Goal: Task Accomplishment & Management: Manage account settings

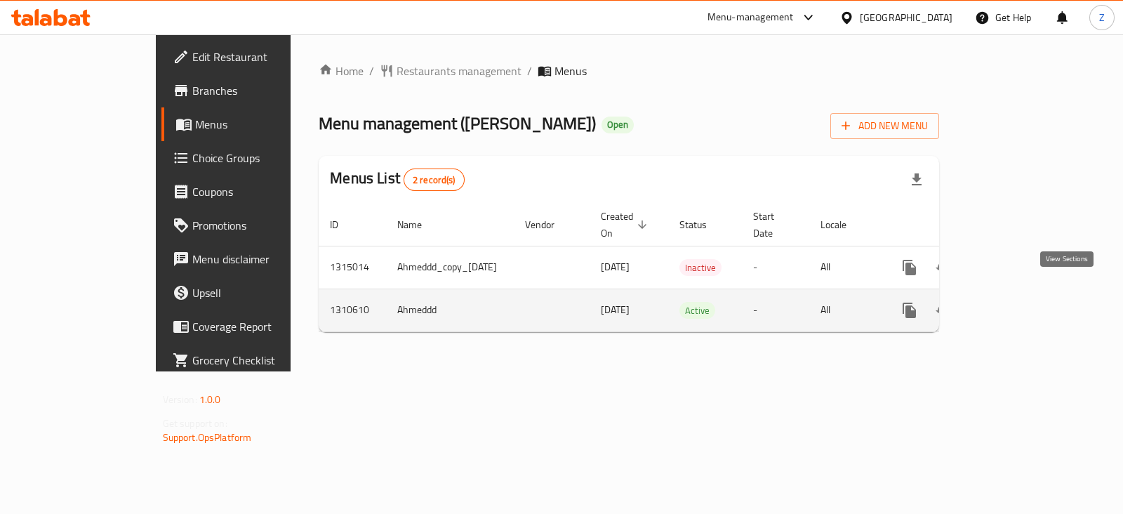
click at [1019, 302] on icon "enhanced table" at bounding box center [1010, 310] width 17 height 17
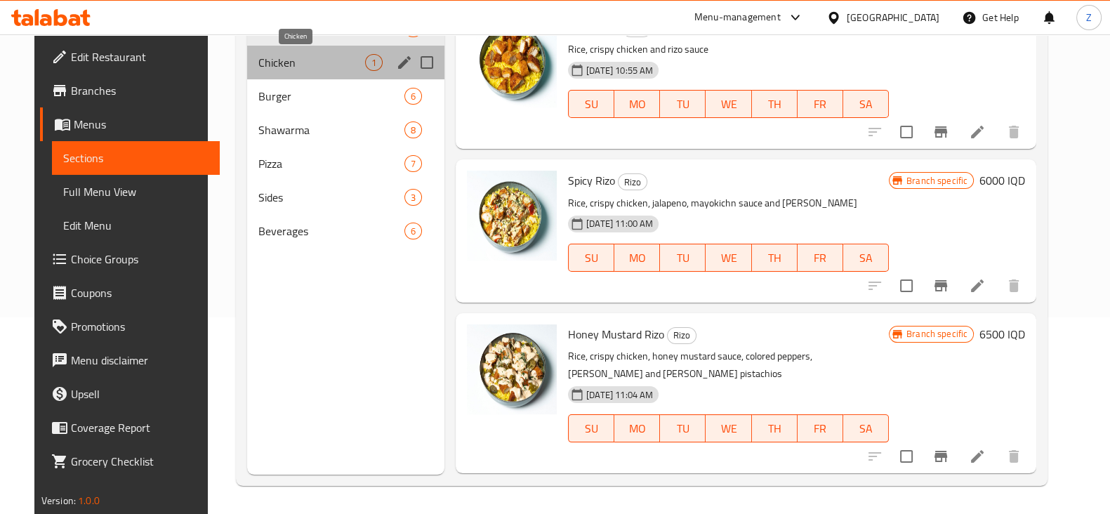
click at [319, 55] on span "Chicken" at bounding box center [311, 62] width 107 height 17
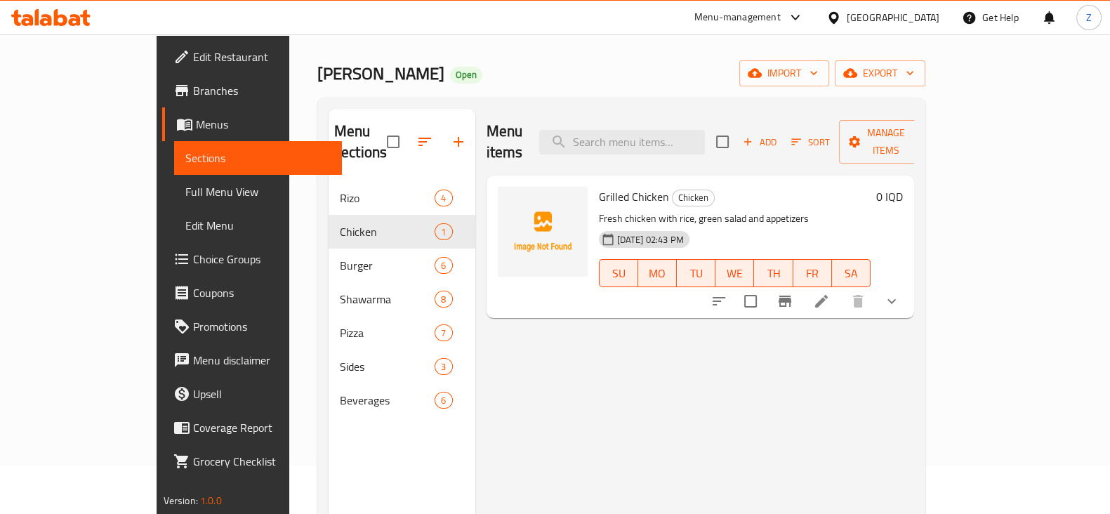
scroll to position [20, 0]
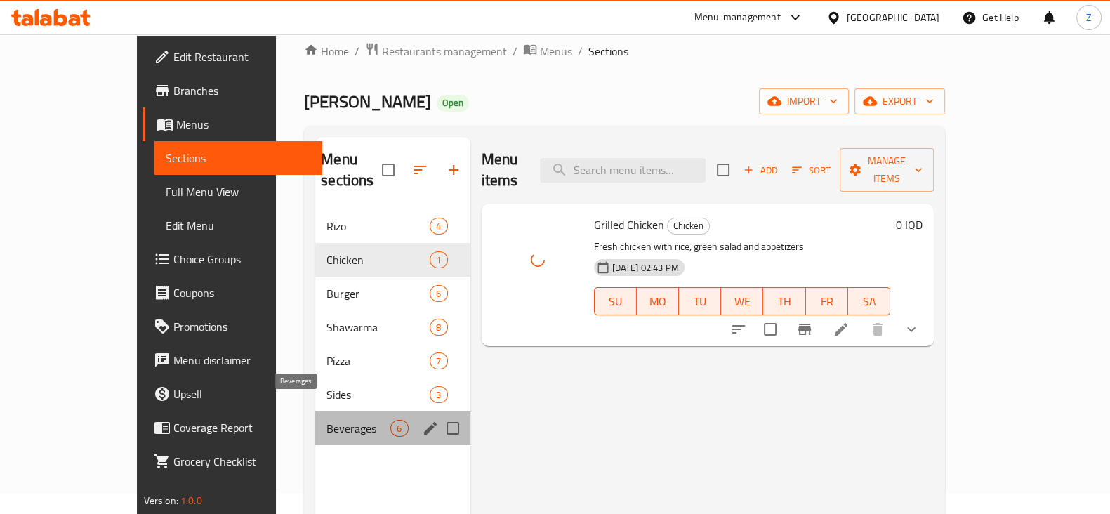
click at [326, 420] on span "Beverages" at bounding box center [358, 428] width 64 height 17
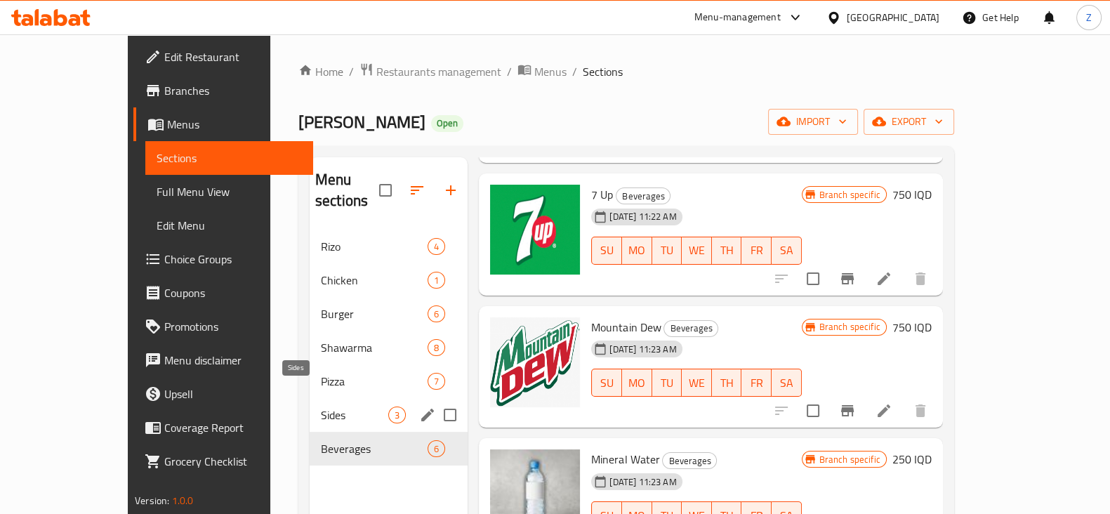
click at [321, 406] on span "Sides" at bounding box center [354, 414] width 67 height 17
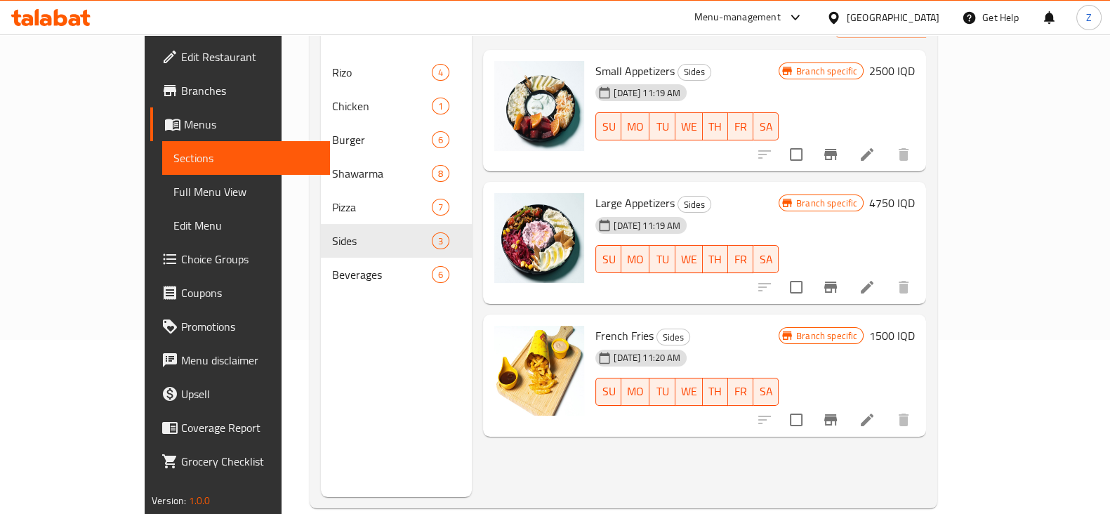
scroll to position [197, 0]
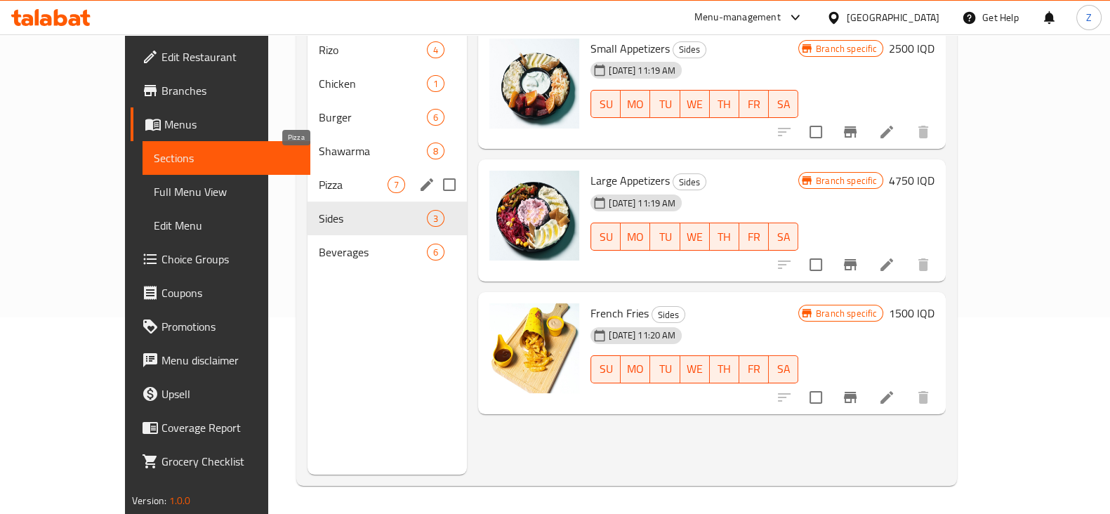
click at [319, 176] on span "Pizza" at bounding box center [353, 184] width 69 height 17
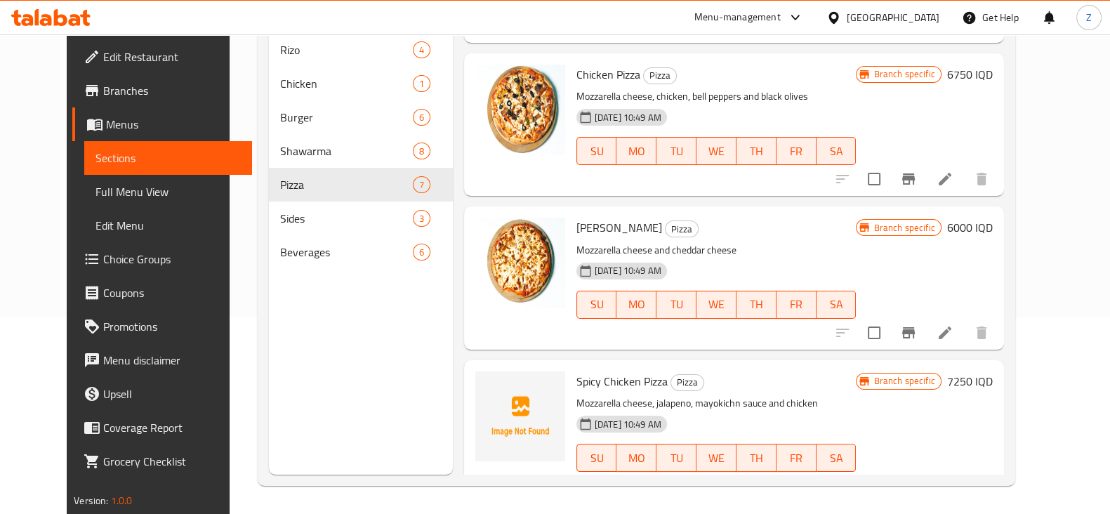
scroll to position [629, 0]
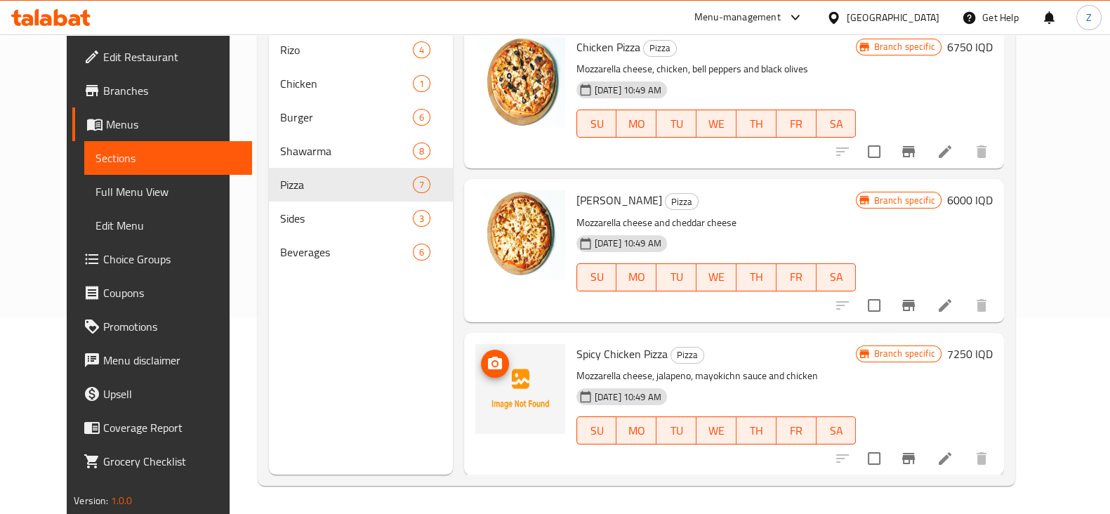
click at [488, 359] on icon "upload picture" at bounding box center [495, 363] width 14 height 13
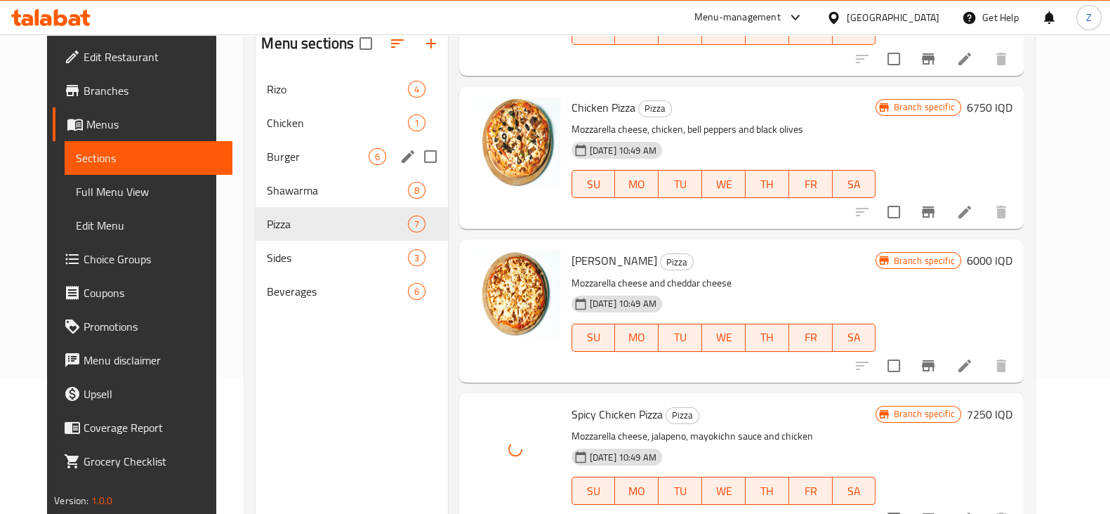
scroll to position [109, 0]
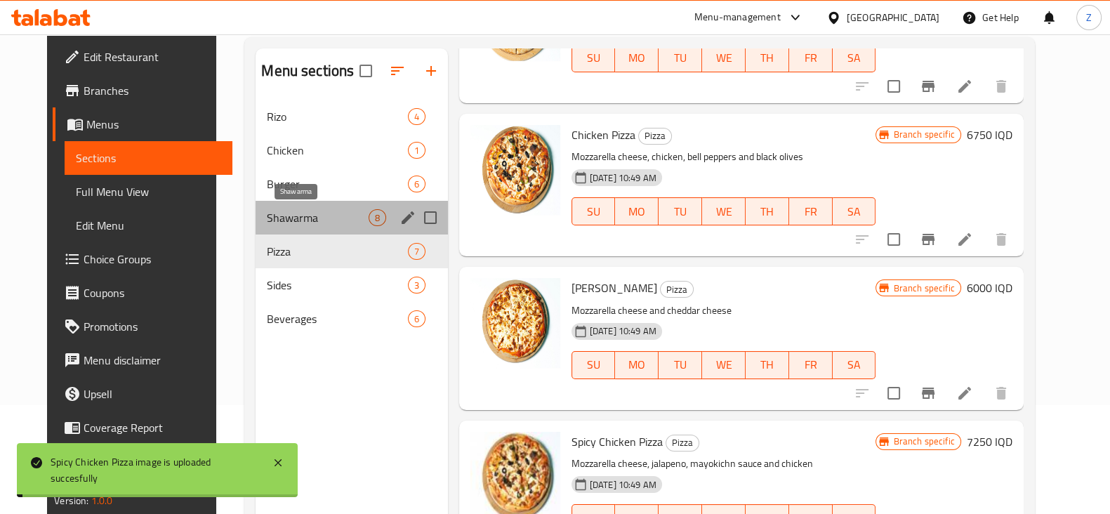
click at [290, 209] on span "Shawarma" at bounding box center [317, 217] width 101 height 17
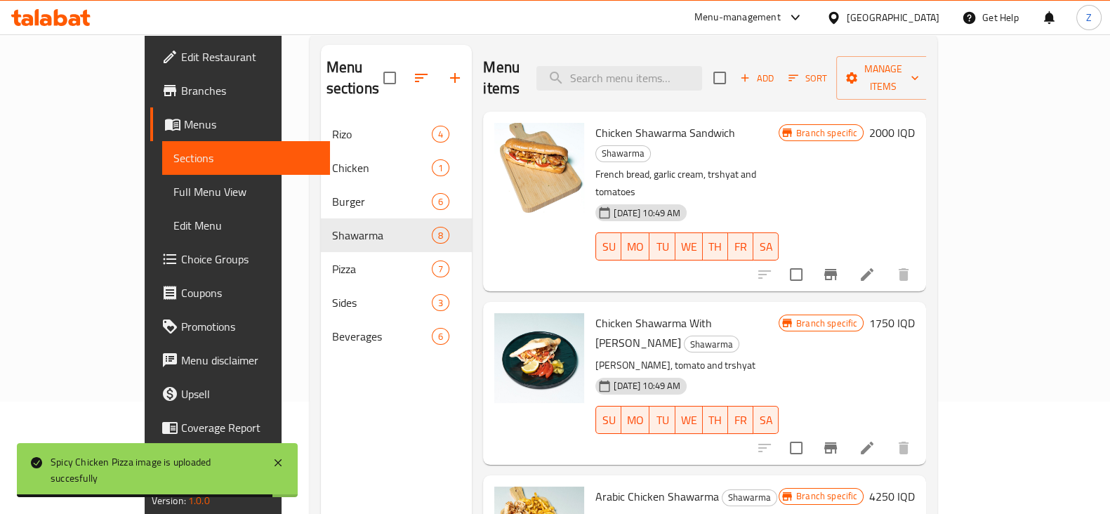
scroll to position [20, 0]
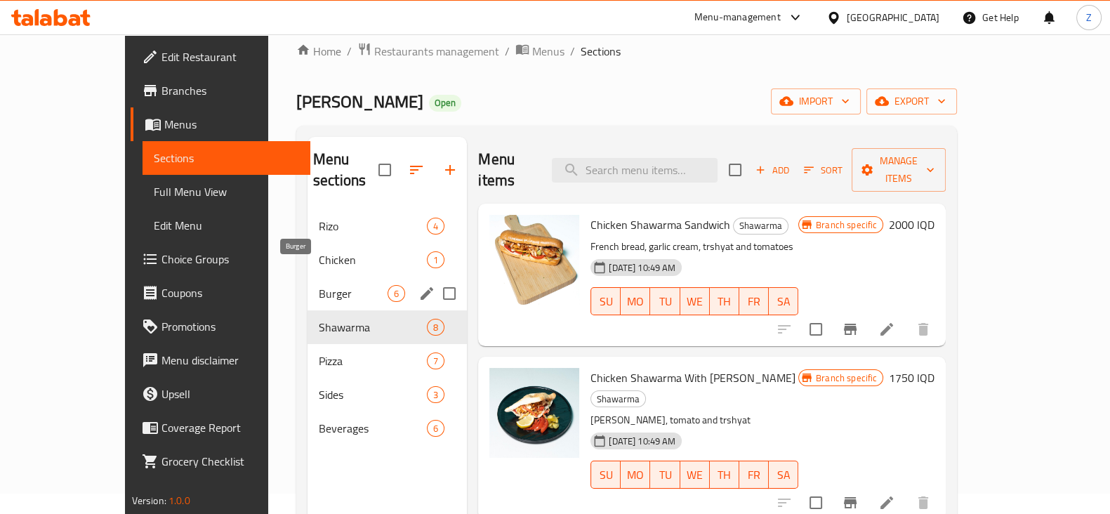
click at [319, 285] on span "Burger" at bounding box center [353, 293] width 69 height 17
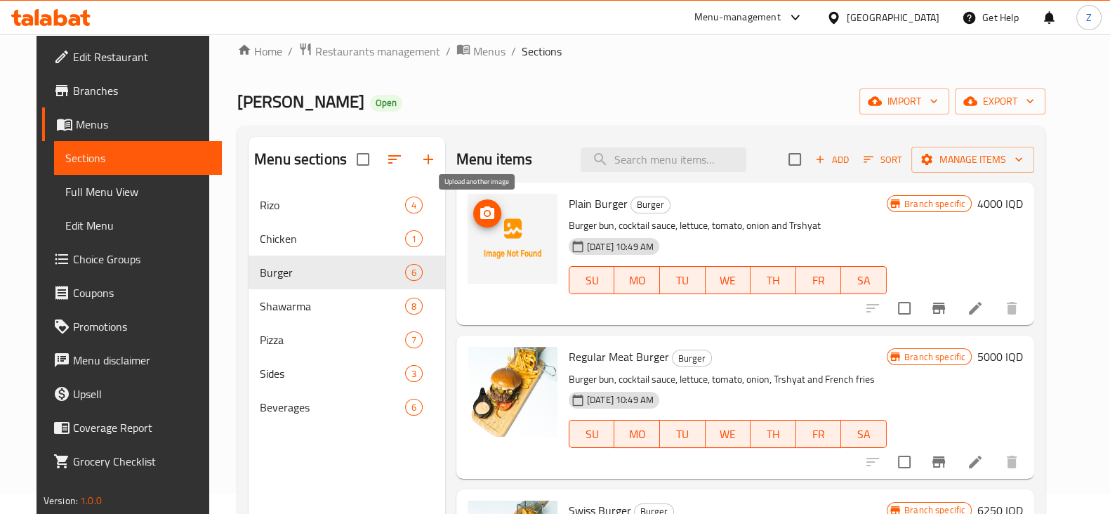
click at [491, 209] on span "upload picture" at bounding box center [487, 213] width 28 height 17
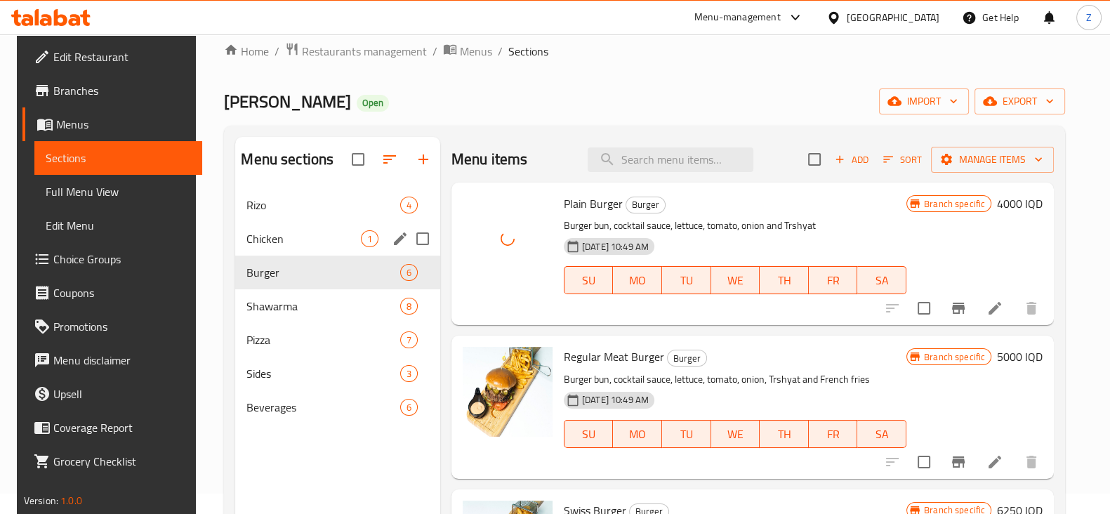
click at [249, 246] on span "Chicken" at bounding box center [303, 238] width 114 height 17
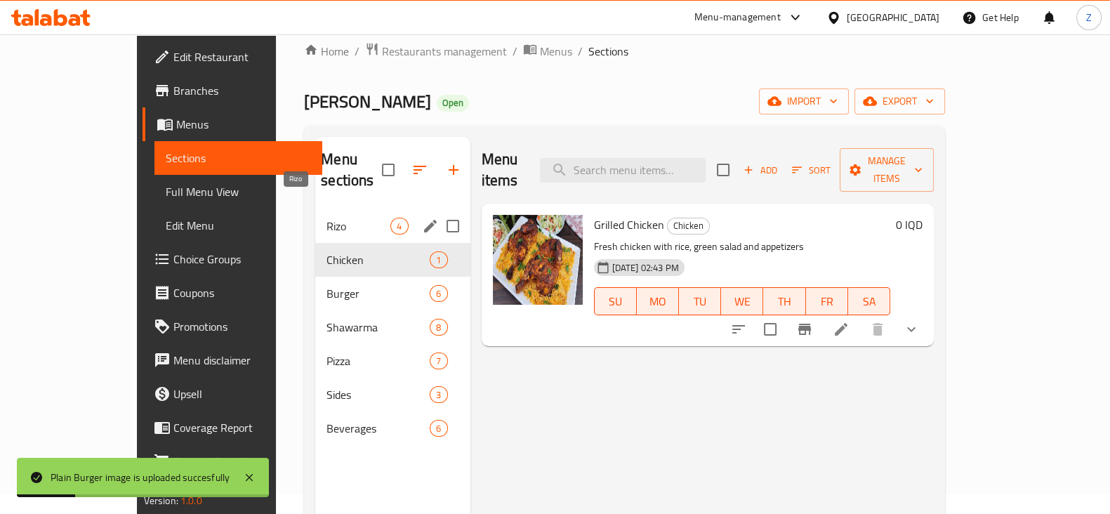
click at [326, 218] on span "Rizo" at bounding box center [358, 226] width 64 height 17
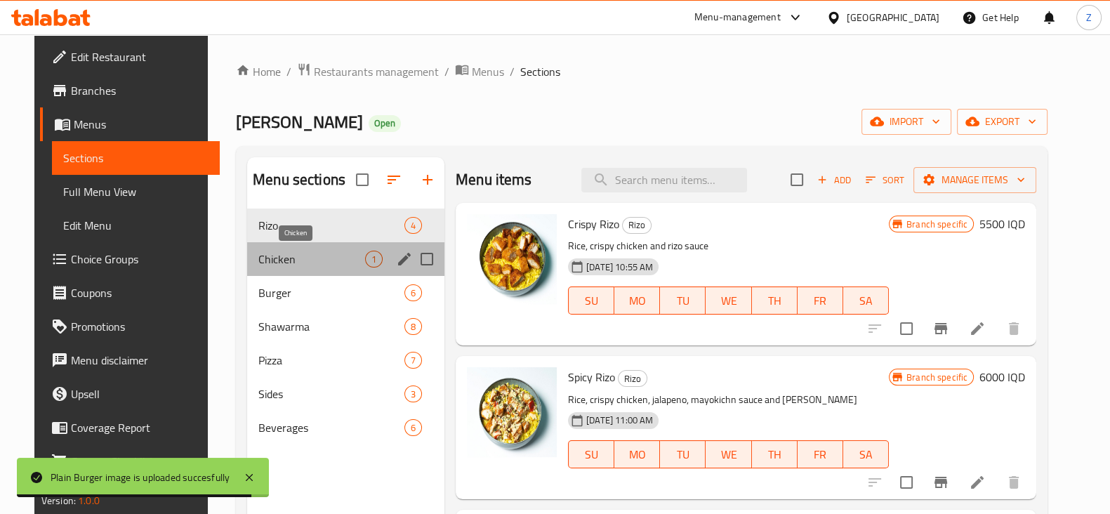
click at [295, 264] on span "Chicken" at bounding box center [311, 259] width 107 height 17
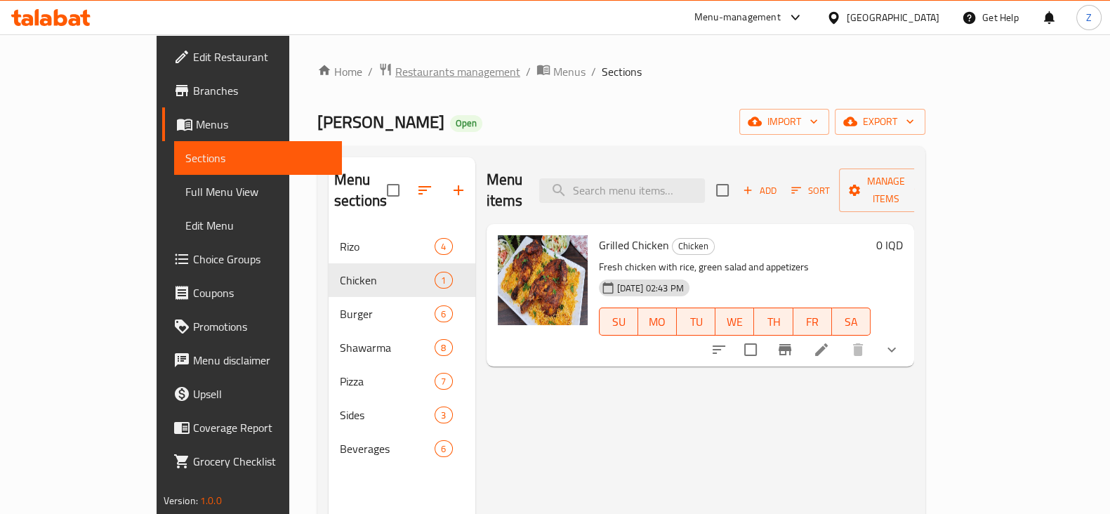
click at [395, 68] on span "Restaurants management" at bounding box center [457, 71] width 125 height 17
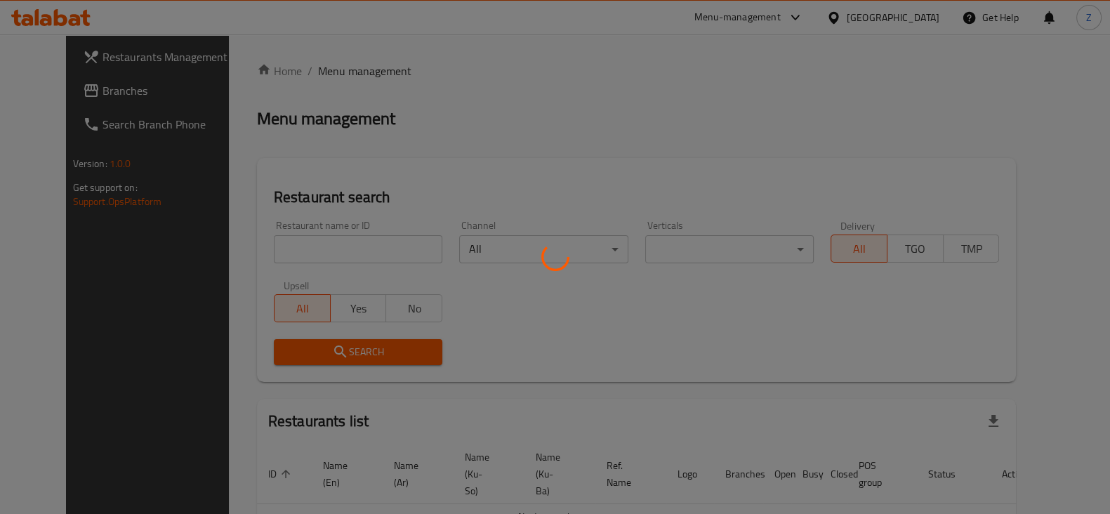
click at [333, 248] on div at bounding box center [555, 257] width 1110 height 514
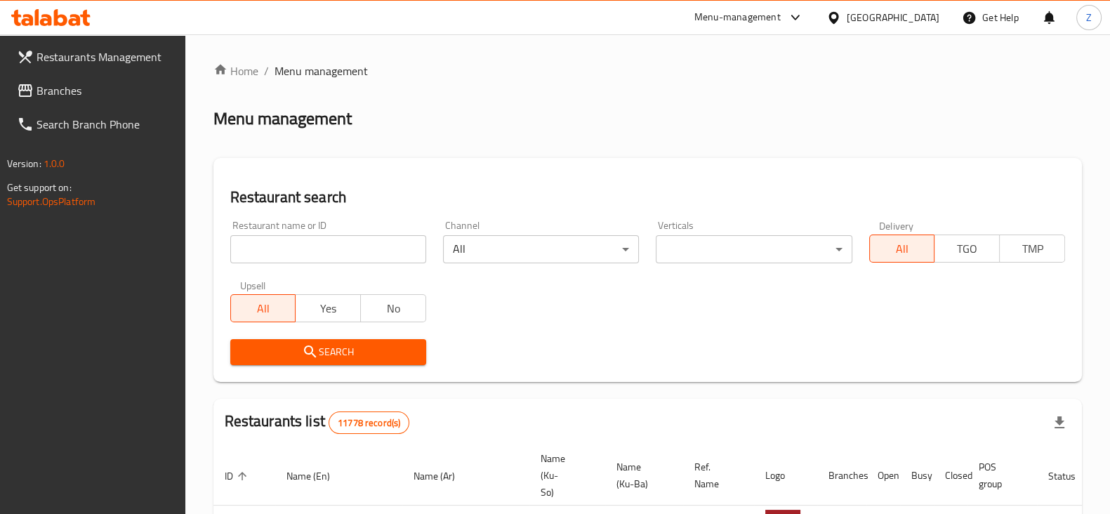
click at [336, 250] on input "search" at bounding box center [328, 249] width 196 height 28
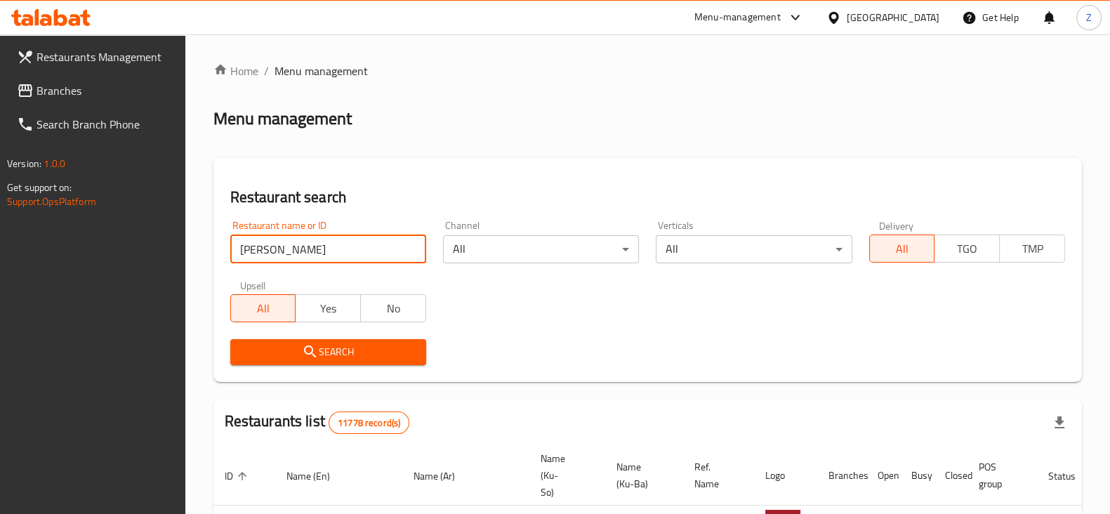
type input "Pizza Mustafa"
click button "Search" at bounding box center [328, 352] width 196 height 26
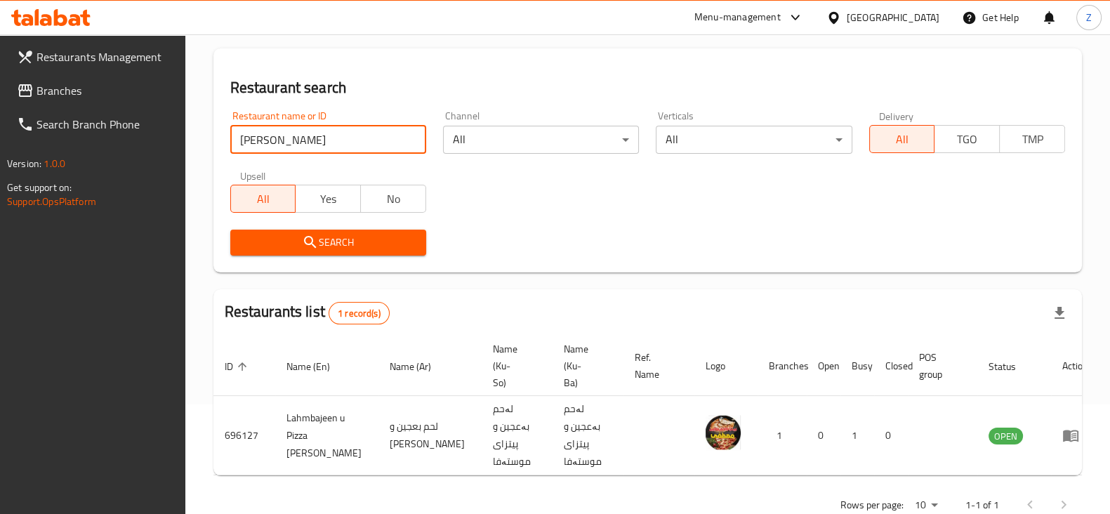
scroll to position [112, 0]
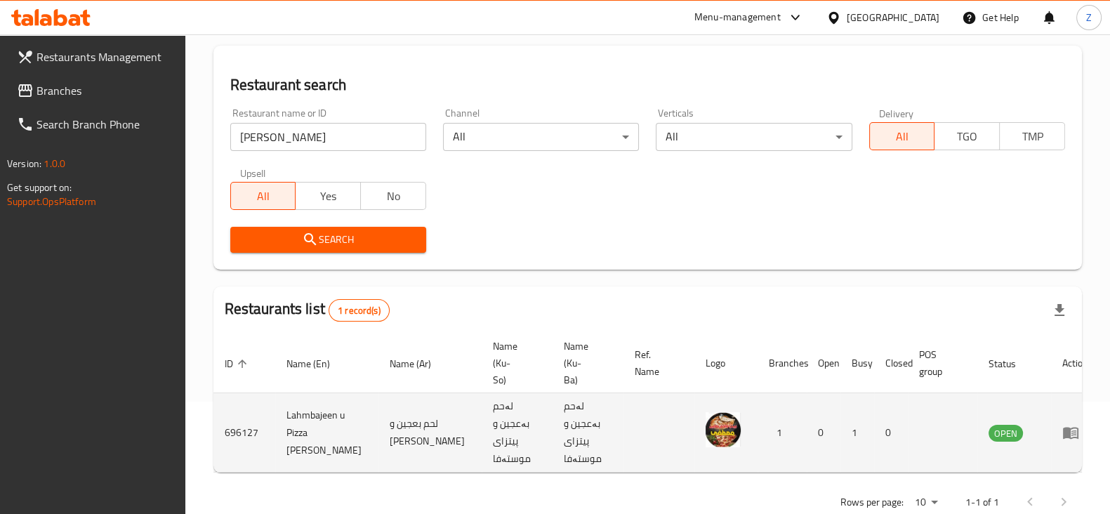
click at [1051, 397] on td "enhanced table" at bounding box center [1075, 432] width 48 height 79
click at [1063, 427] on icon "enhanced table" at bounding box center [1070, 433] width 15 height 12
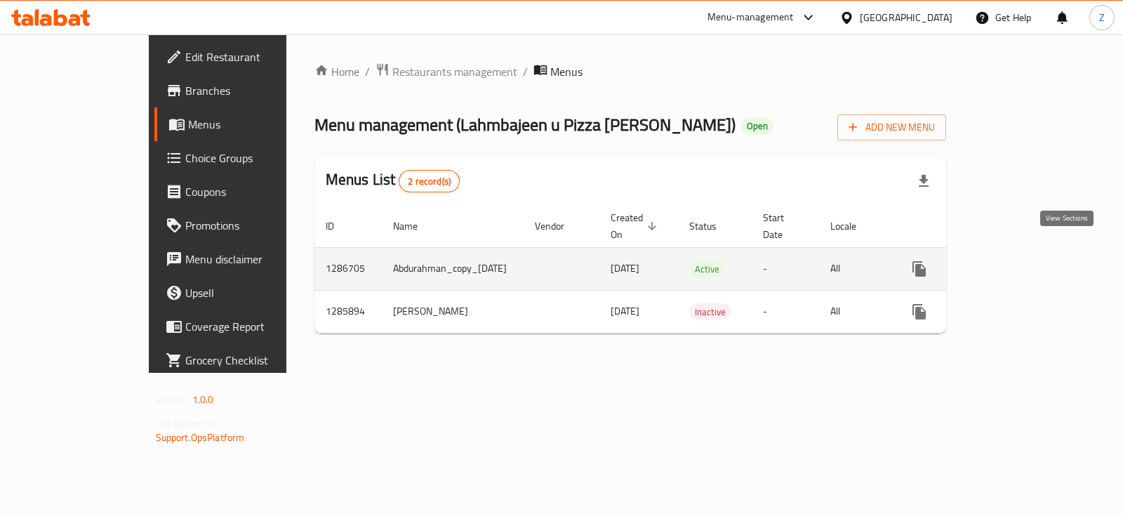
click at [1037, 263] on link "enhanced table" at bounding box center [1021, 269] width 34 height 34
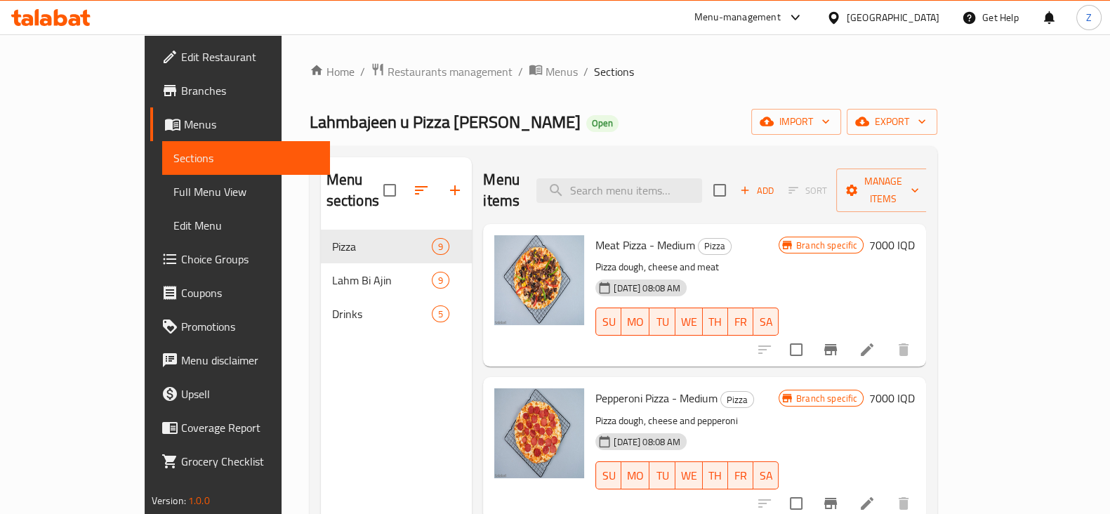
click at [915, 235] on h6 "7000 IQD" at bounding box center [892, 245] width 46 height 20
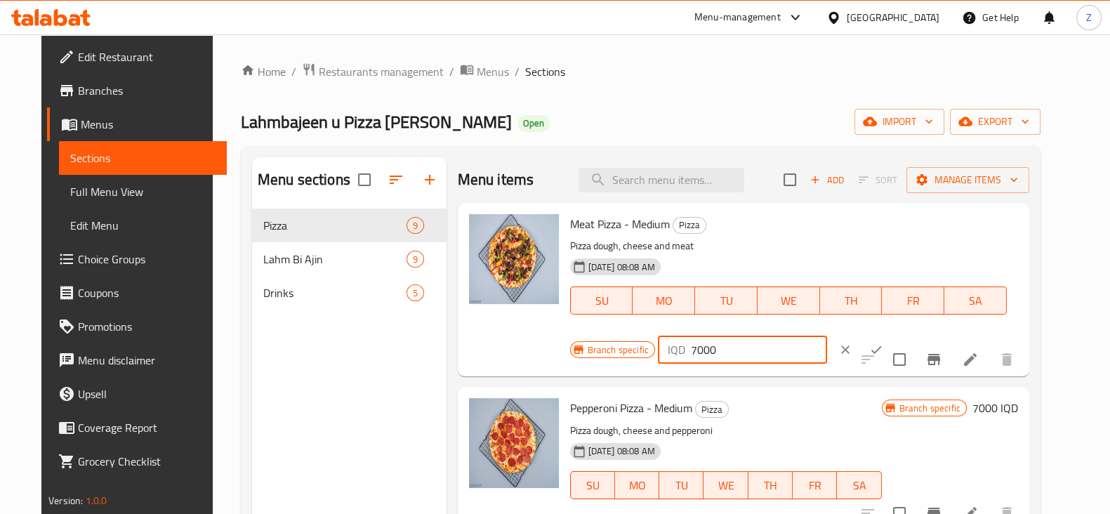
click at [691, 349] on input "7000" at bounding box center [759, 350] width 136 height 28
type input "8000"
click at [869, 355] on icon "ok" at bounding box center [876, 350] width 14 height 14
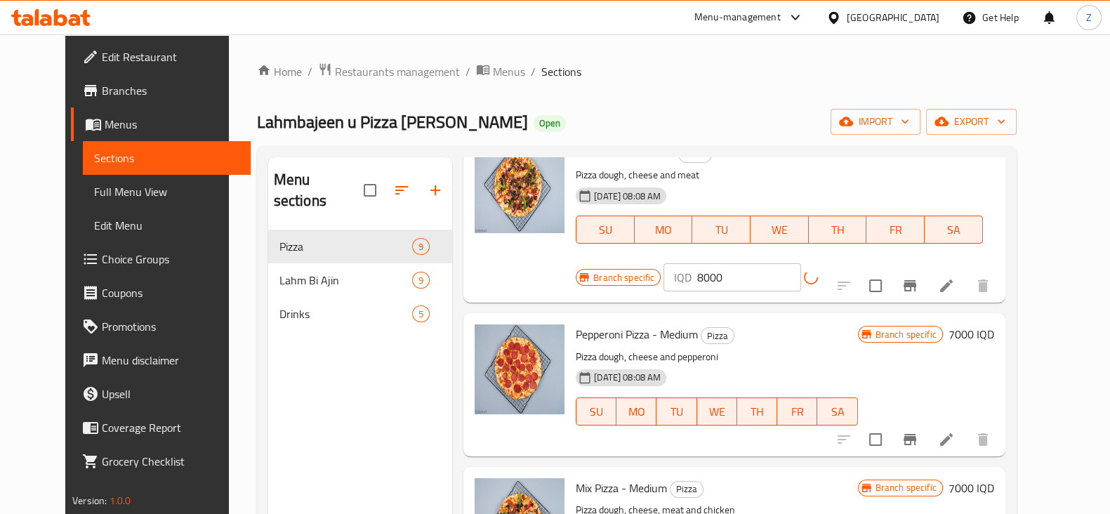
scroll to position [87, 0]
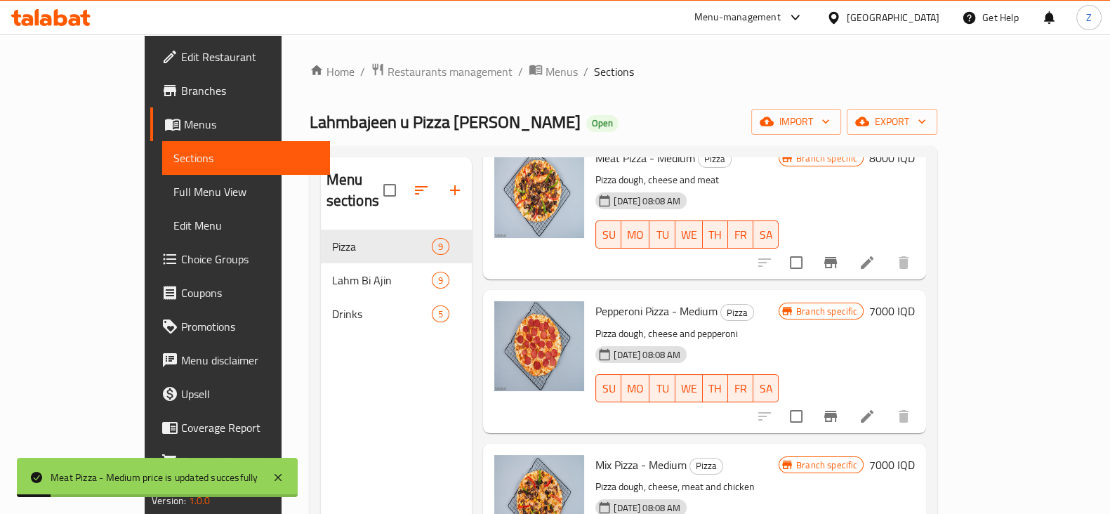
click at [915, 301] on h6 "7000 IQD" at bounding box center [892, 311] width 46 height 20
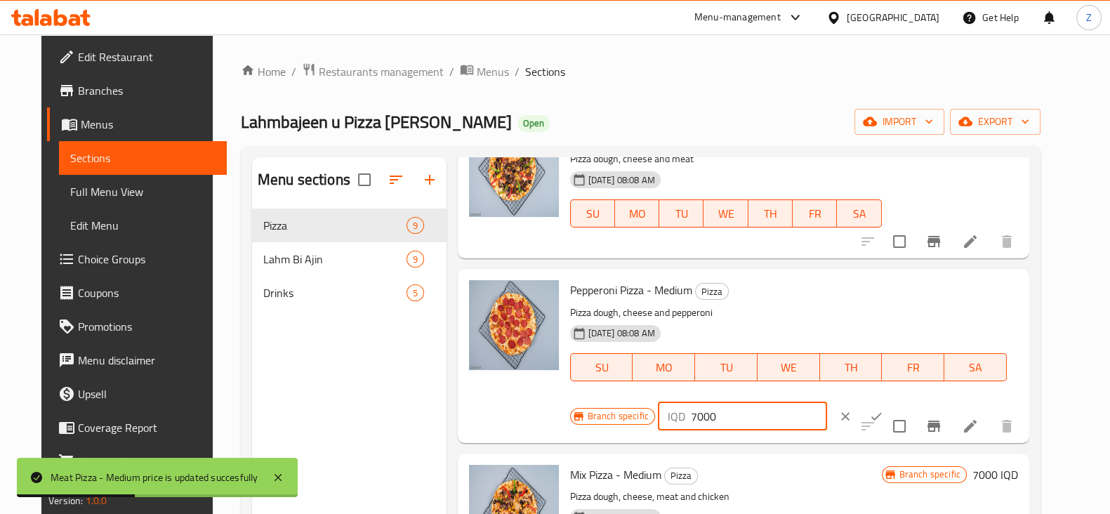
click at [691, 416] on input "7000" at bounding box center [759, 416] width 136 height 28
type input "8000"
click at [869, 413] on icon "ok" at bounding box center [876, 416] width 14 height 14
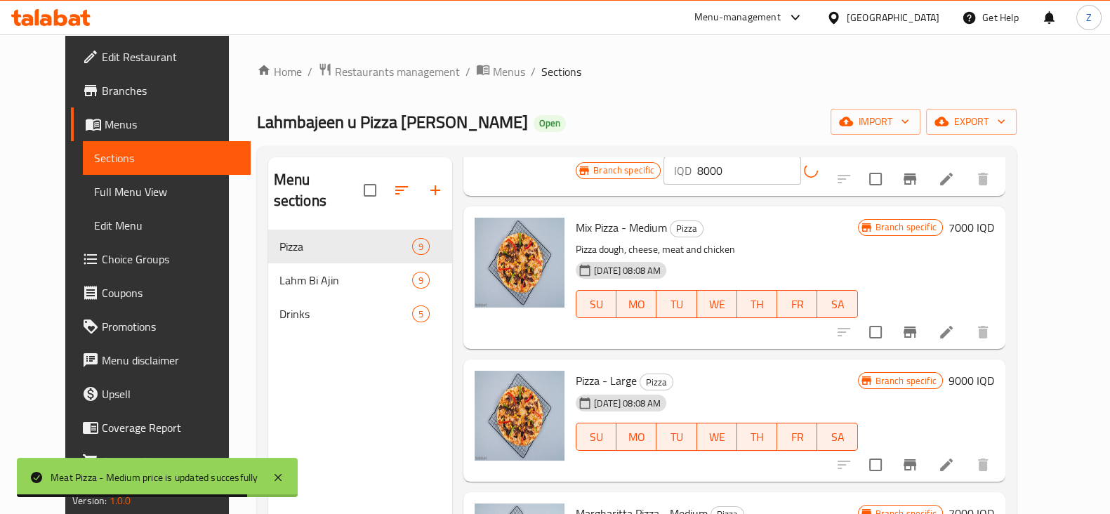
scroll to position [350, 0]
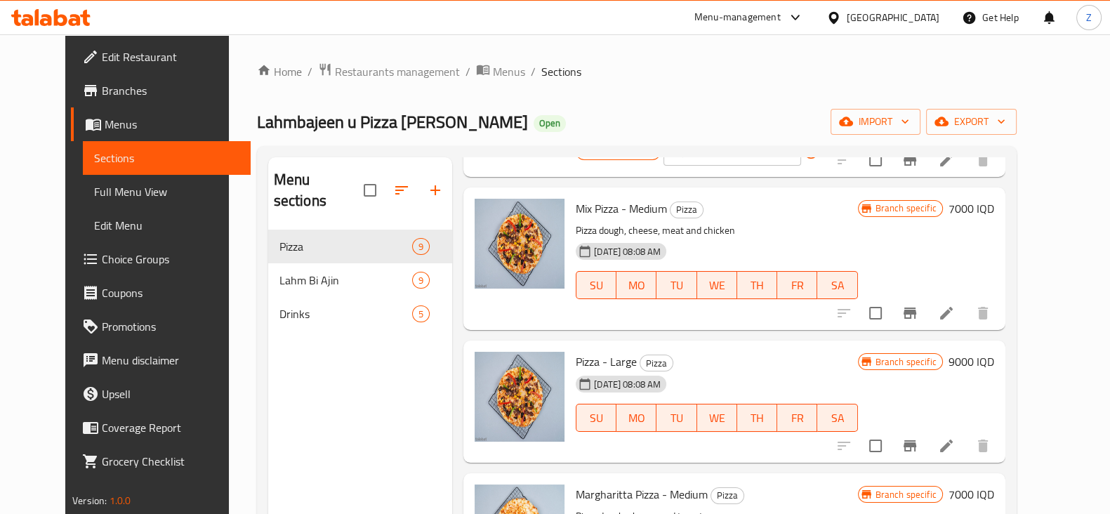
click at [994, 199] on h6 "7000 IQD" at bounding box center [971, 209] width 46 height 20
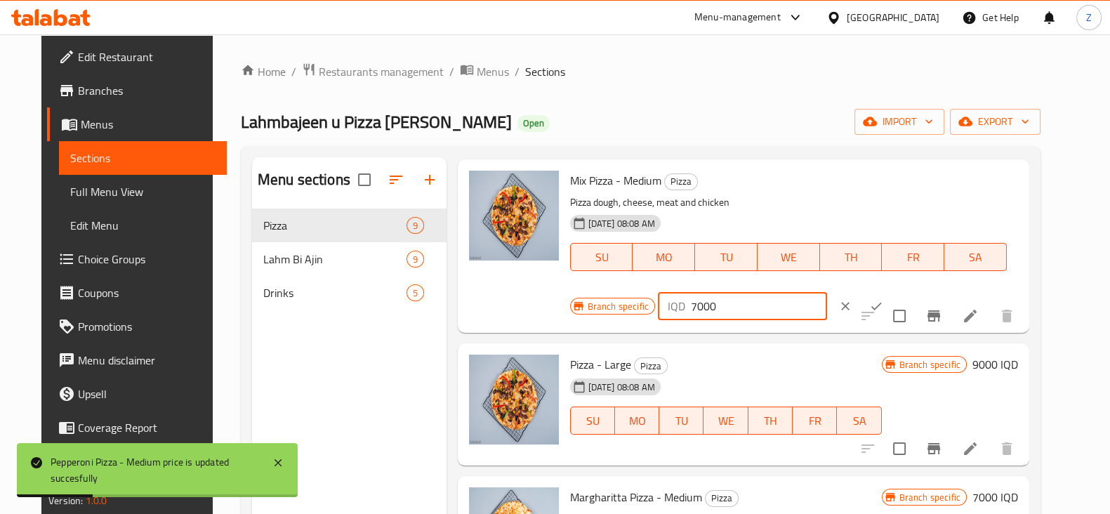
click at [691, 307] on input "7000" at bounding box center [759, 306] width 136 height 28
type input "8000"
click at [871, 307] on icon "ok" at bounding box center [876, 307] width 11 height 8
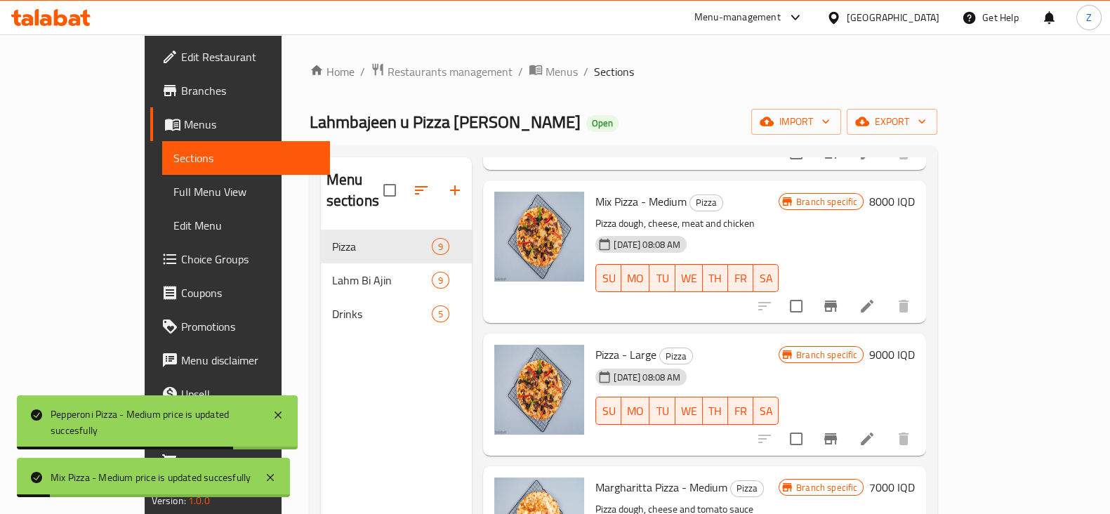
click at [915, 345] on h6 "9000 IQD" at bounding box center [892, 355] width 46 height 20
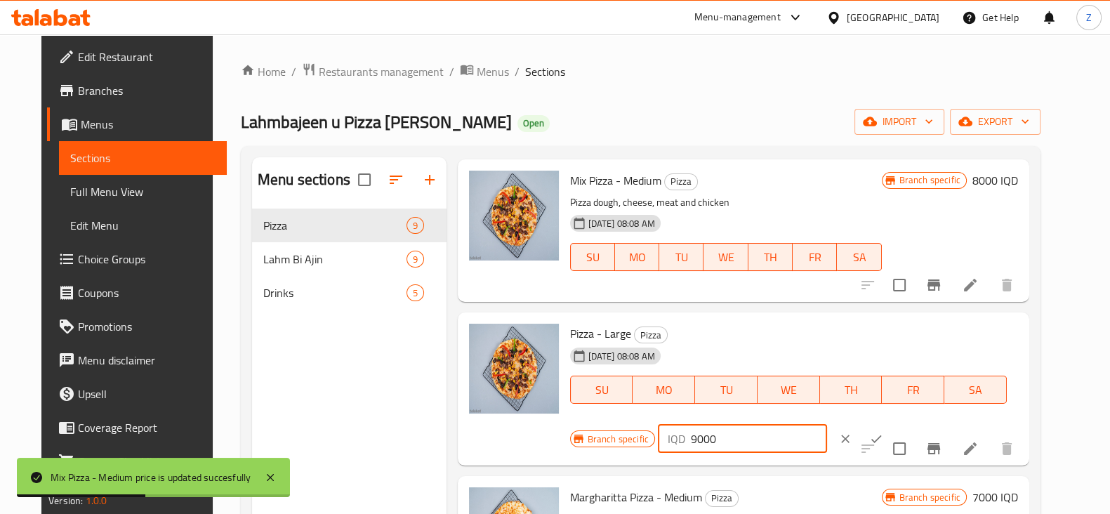
click at [691, 438] on input "9000" at bounding box center [759, 439] width 136 height 28
type input "10000"
click at [869, 437] on icon "ok" at bounding box center [876, 439] width 14 height 14
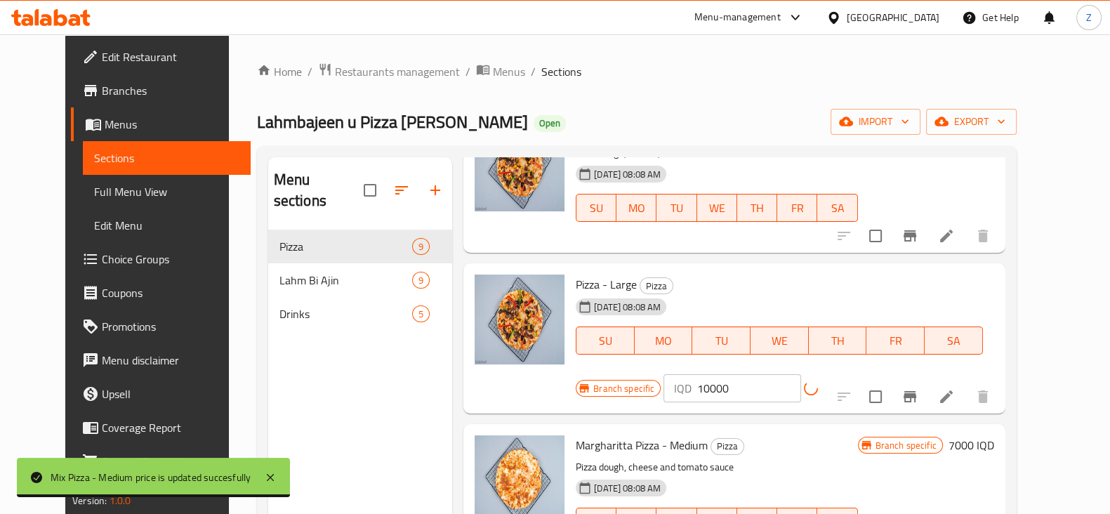
scroll to position [526, 0]
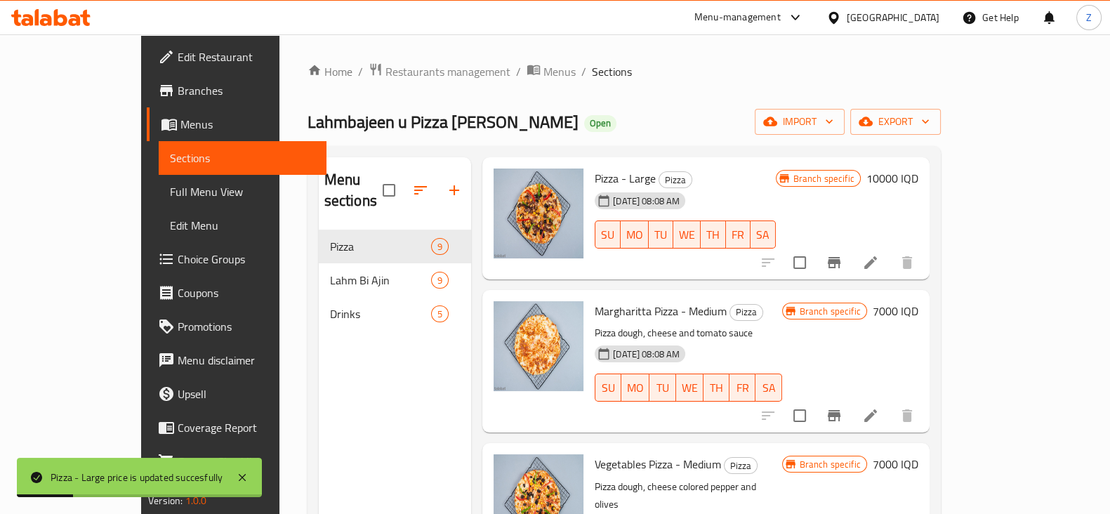
click at [918, 301] on h6 "7000 IQD" at bounding box center [895, 311] width 46 height 20
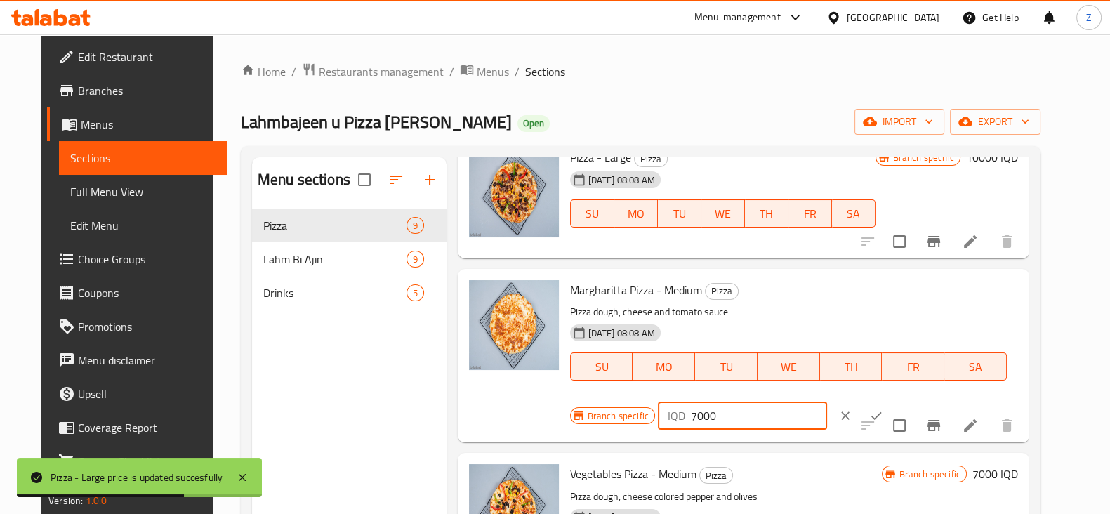
click at [691, 416] on input "7000" at bounding box center [759, 416] width 136 height 28
type input "8000"
click at [869, 409] on icon "ok" at bounding box center [876, 416] width 14 height 14
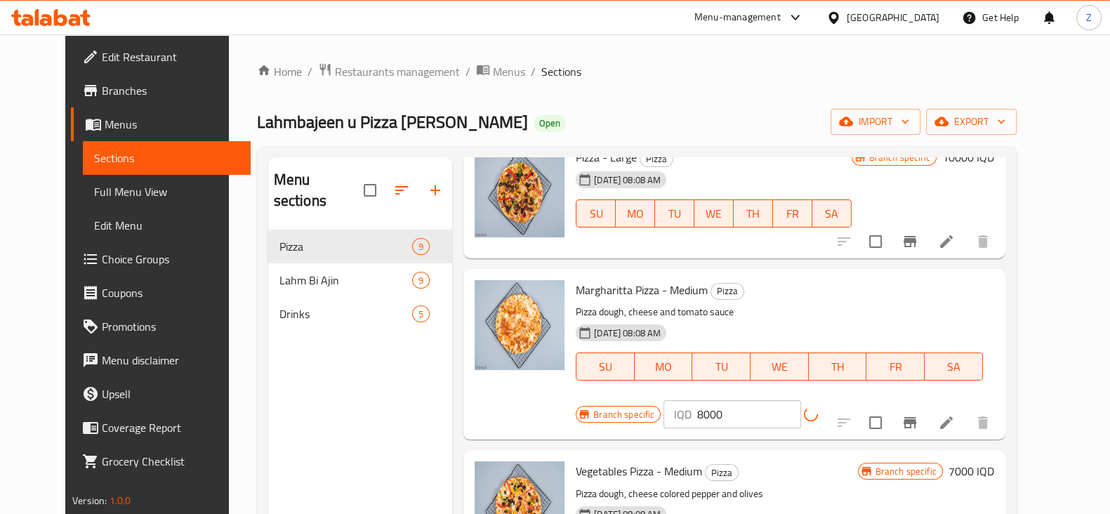
scroll to position [613, 0]
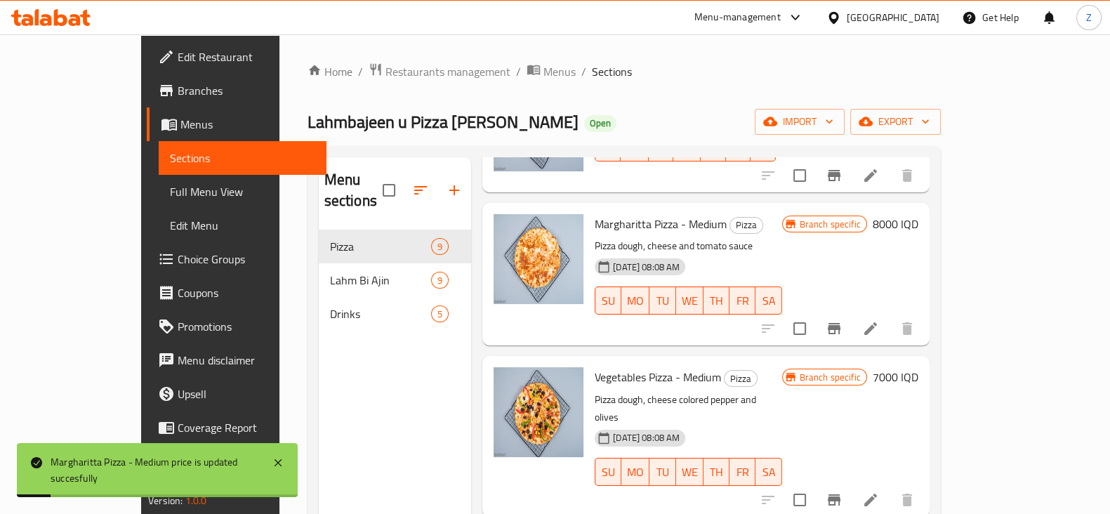
click at [918, 367] on h6 "7000 IQD" at bounding box center [895, 377] width 46 height 20
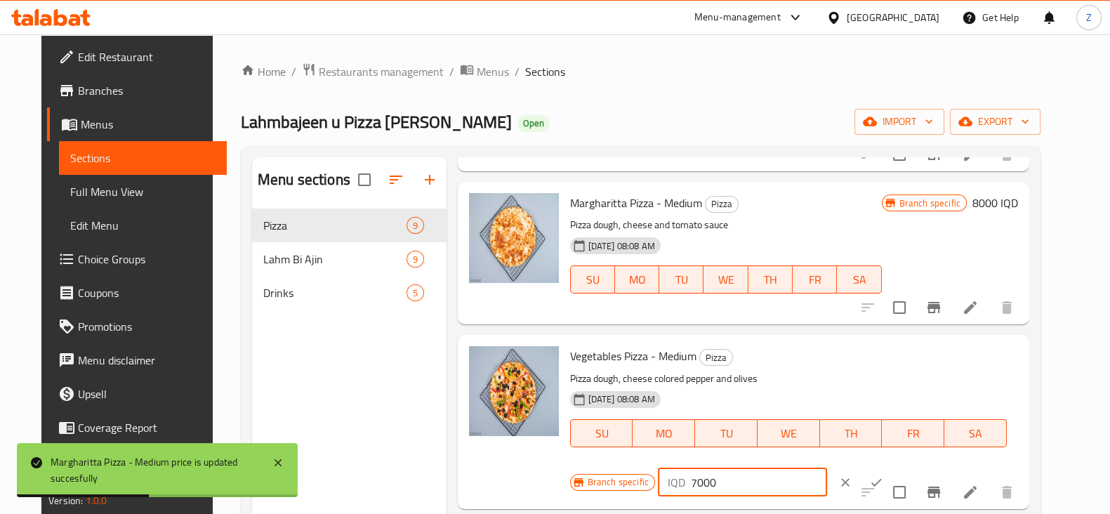
click at [691, 483] on input "7000" at bounding box center [759, 482] width 136 height 28
type input "8000"
click at [869, 481] on icon "ok" at bounding box center [876, 482] width 14 height 14
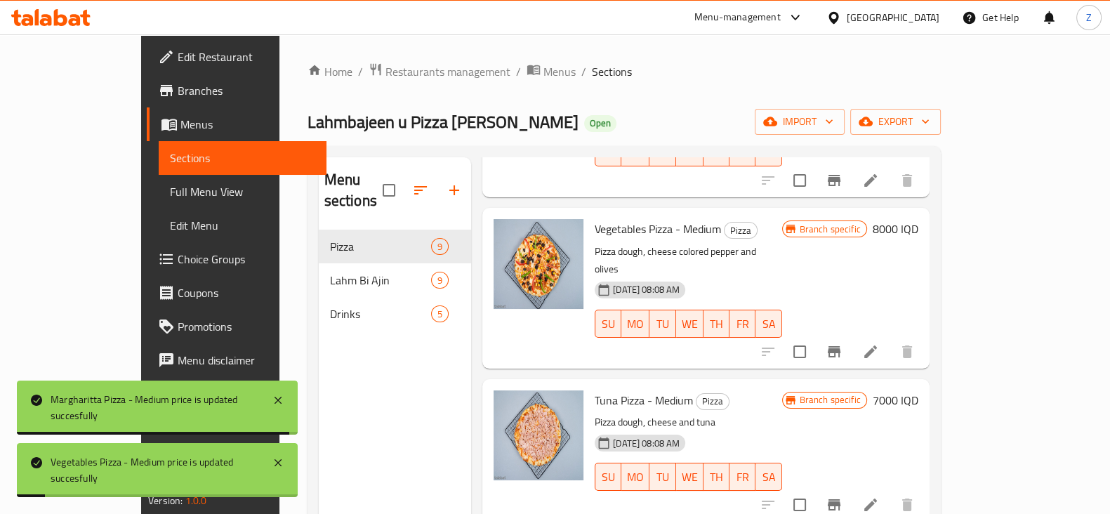
scroll to position [790, 0]
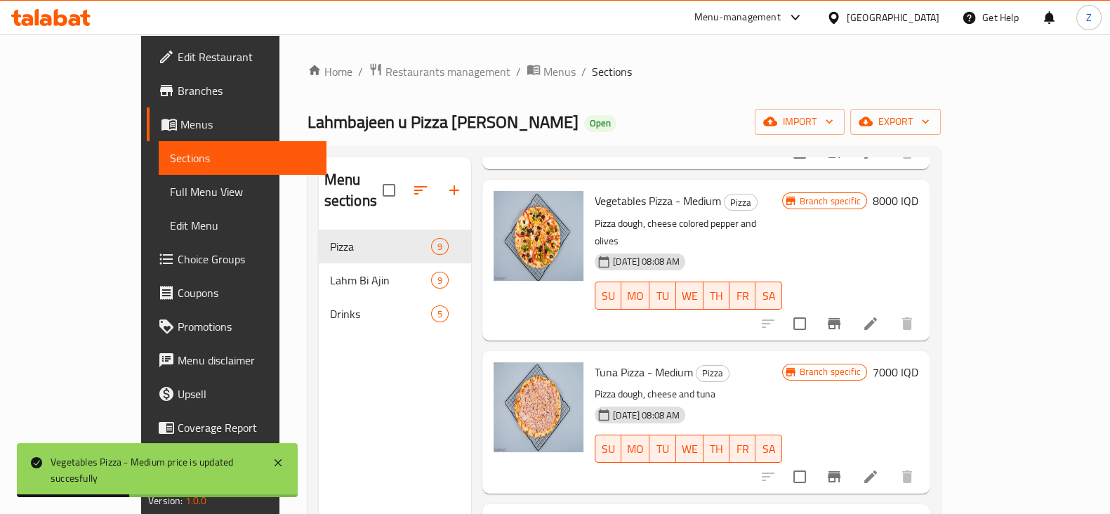
click at [918, 362] on h6 "7000 IQD" at bounding box center [895, 372] width 46 height 20
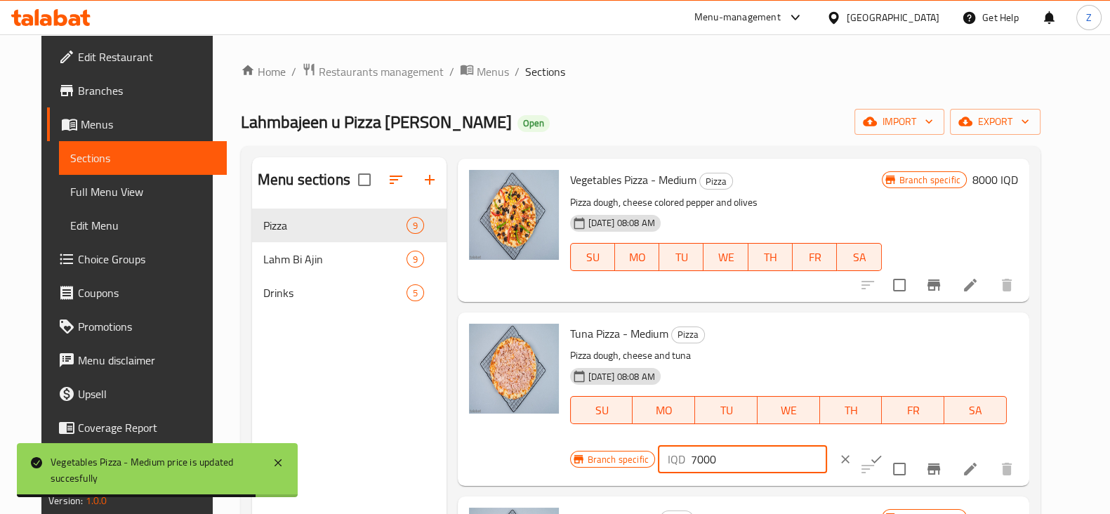
click at [691, 460] on input "7000" at bounding box center [759, 459] width 136 height 28
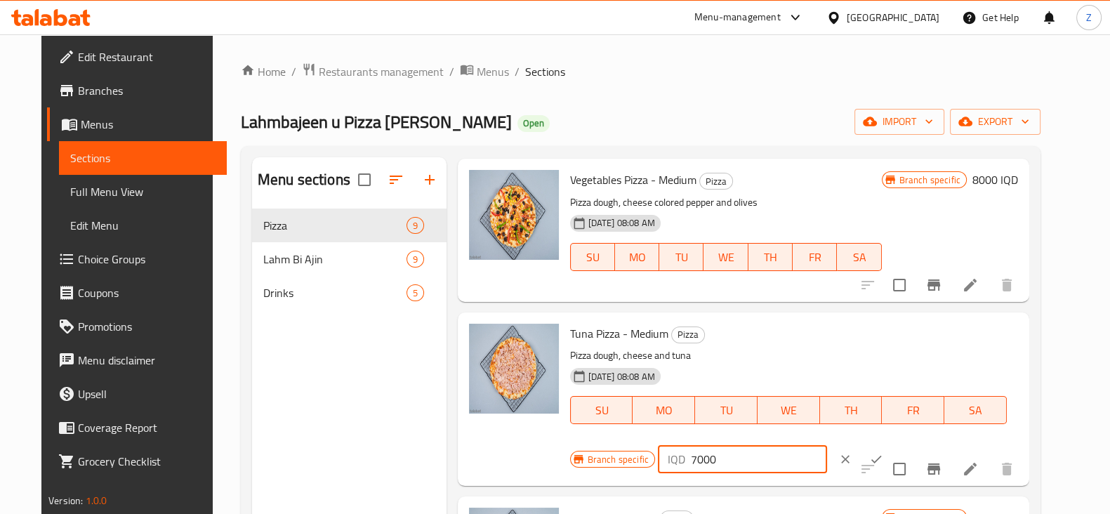
click at [691, 461] on input "7000" at bounding box center [759, 459] width 136 height 28
type input "8000"
click at [869, 458] on icon "ok" at bounding box center [876, 459] width 14 height 14
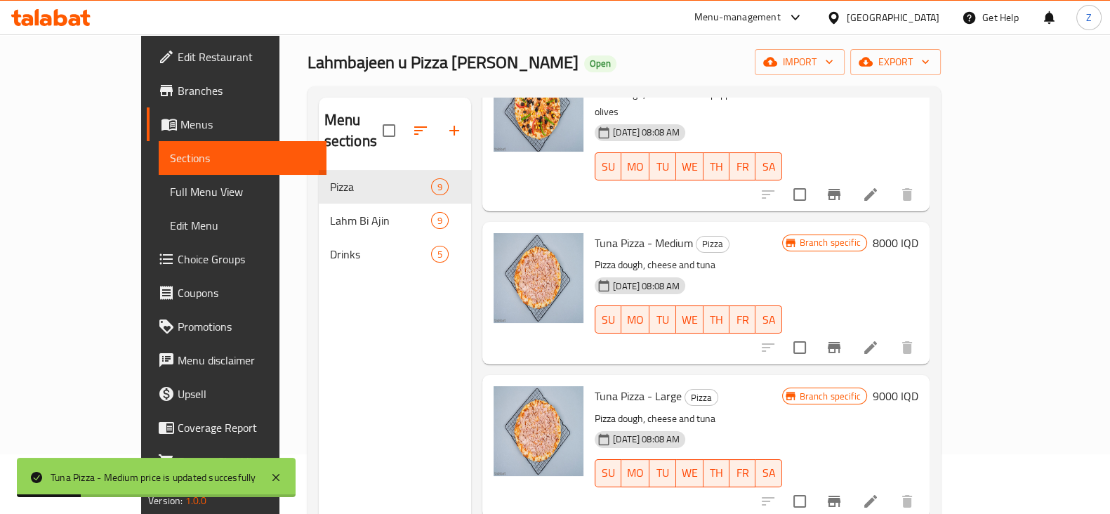
scroll to position [87, 0]
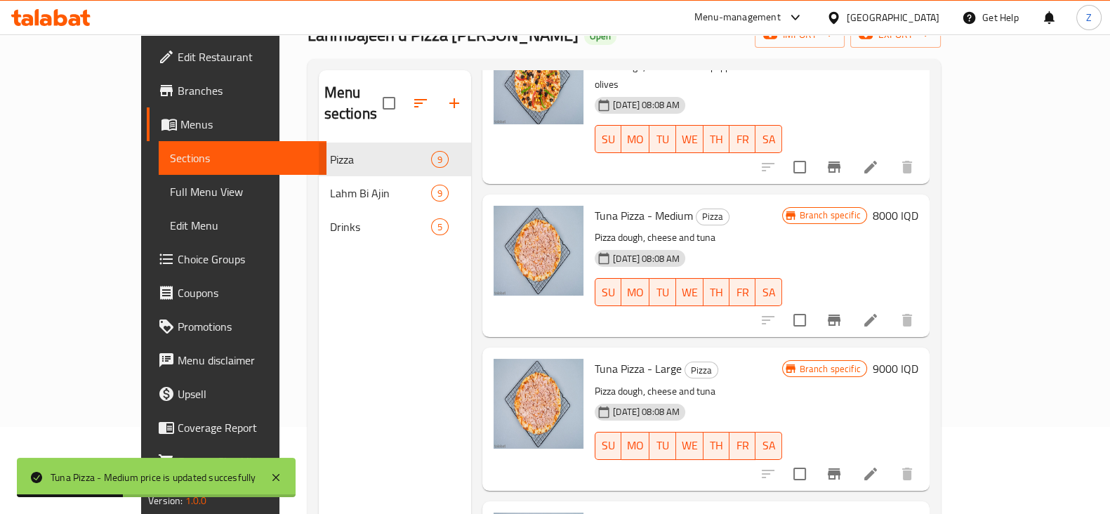
click at [918, 359] on h6 "9000 IQD" at bounding box center [895, 369] width 46 height 20
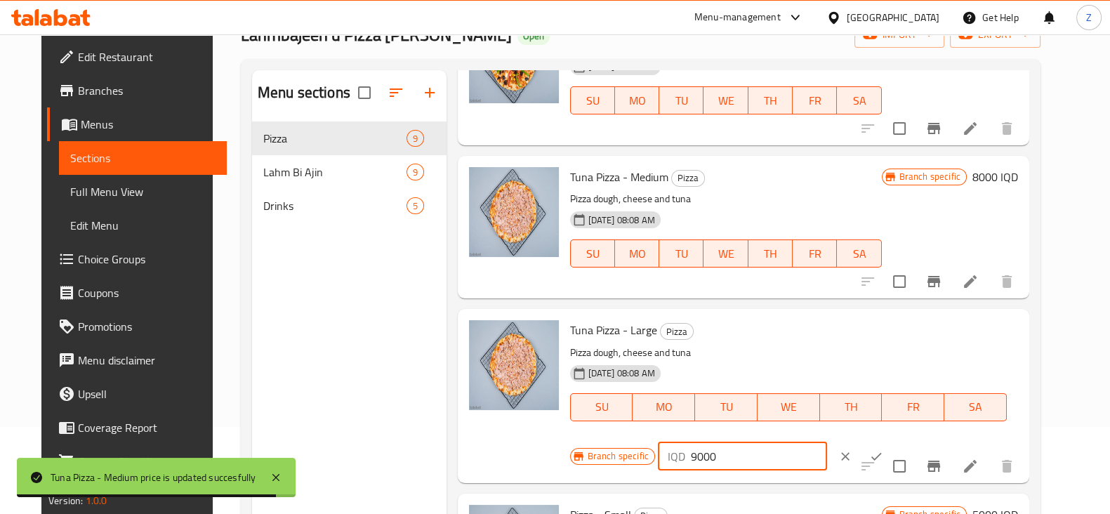
click at [691, 462] on input "9000" at bounding box center [759, 456] width 136 height 28
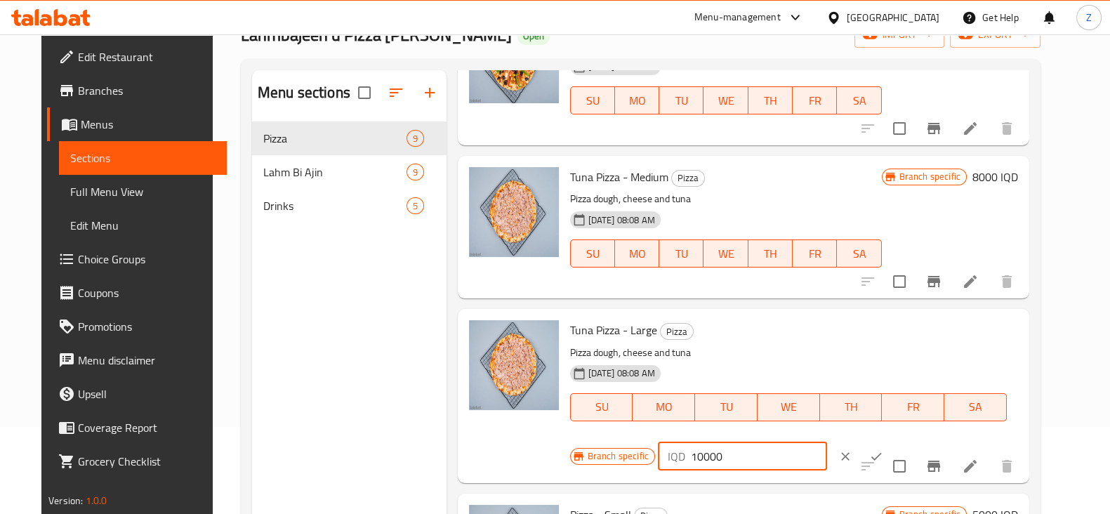
type input "10000"
click at [869, 461] on icon "ok" at bounding box center [876, 456] width 14 height 14
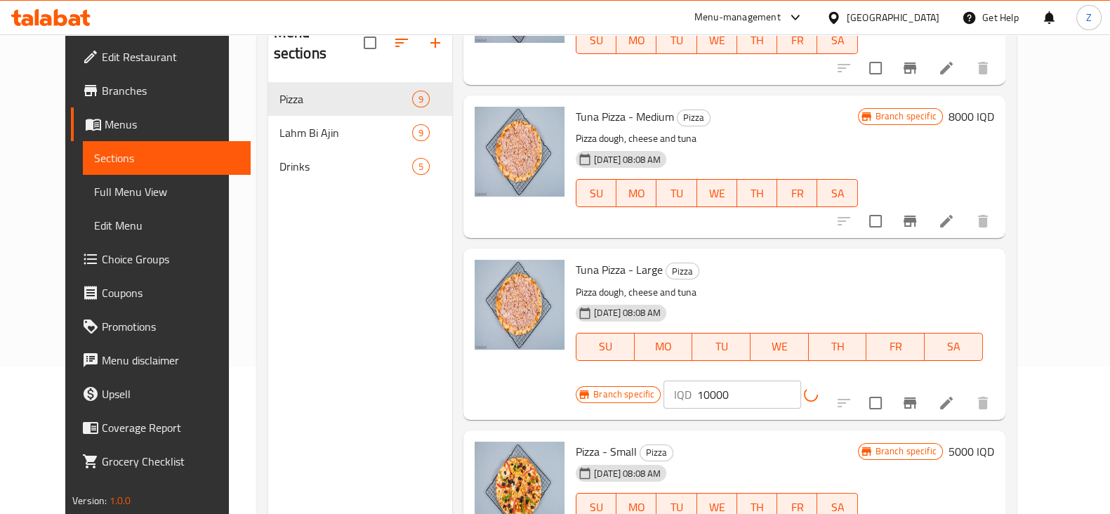
scroll to position [175, 0]
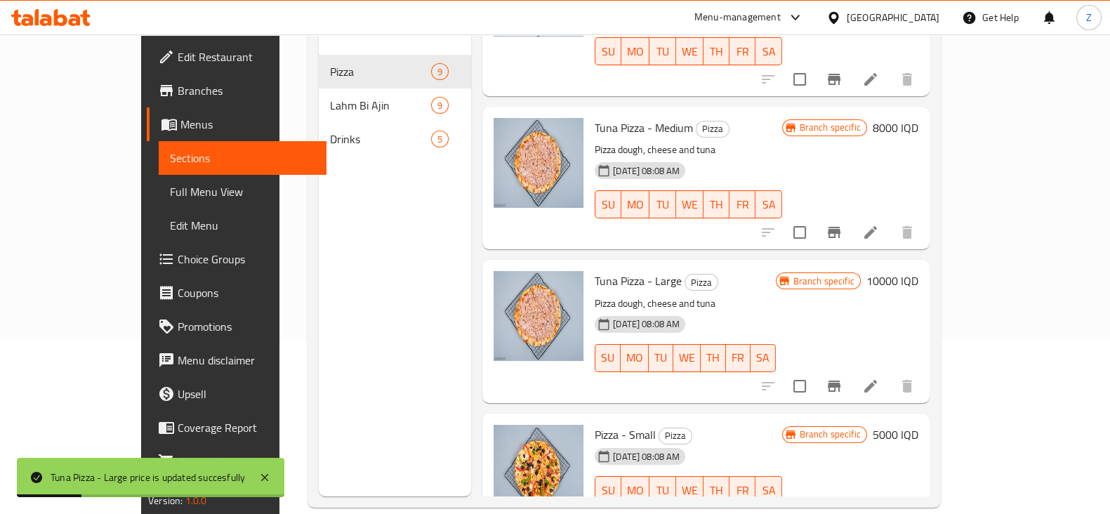
click at [918, 425] on h6 "5000 IQD" at bounding box center [895, 435] width 46 height 20
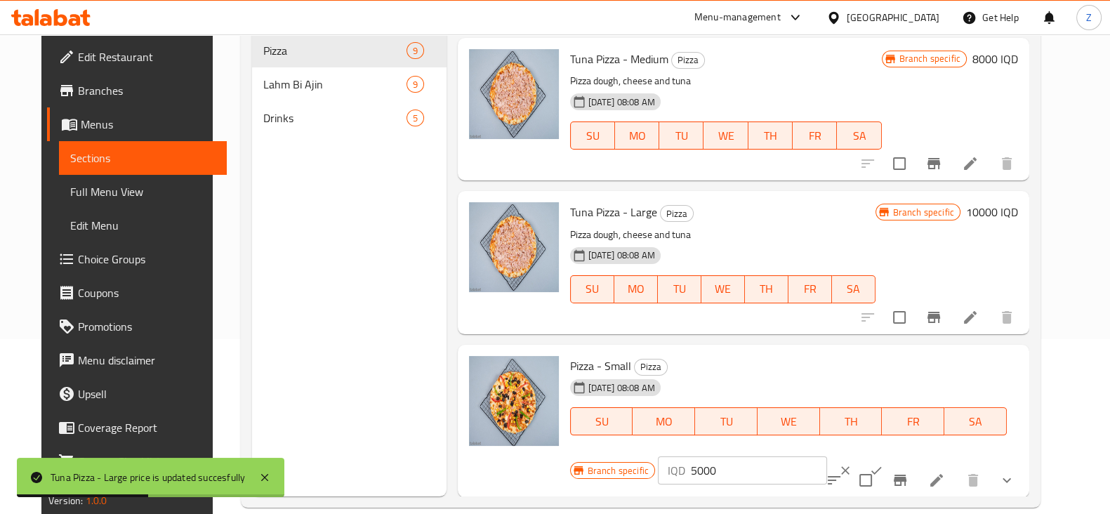
scroll to position [890, 0]
click at [681, 472] on div "IQD 5000 ​" at bounding box center [742, 470] width 169 height 28
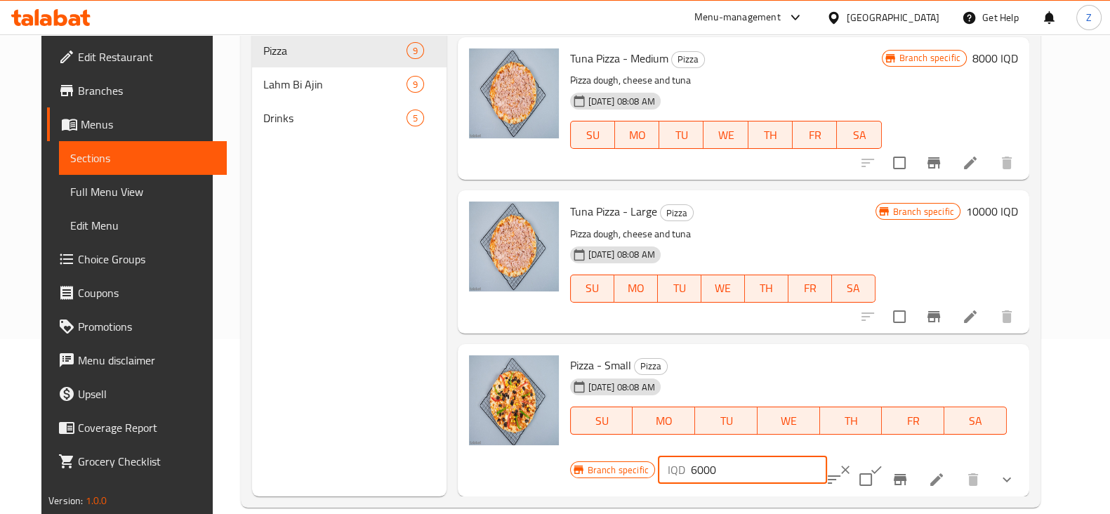
type input "6000"
click at [869, 472] on icon "ok" at bounding box center [876, 470] width 14 height 14
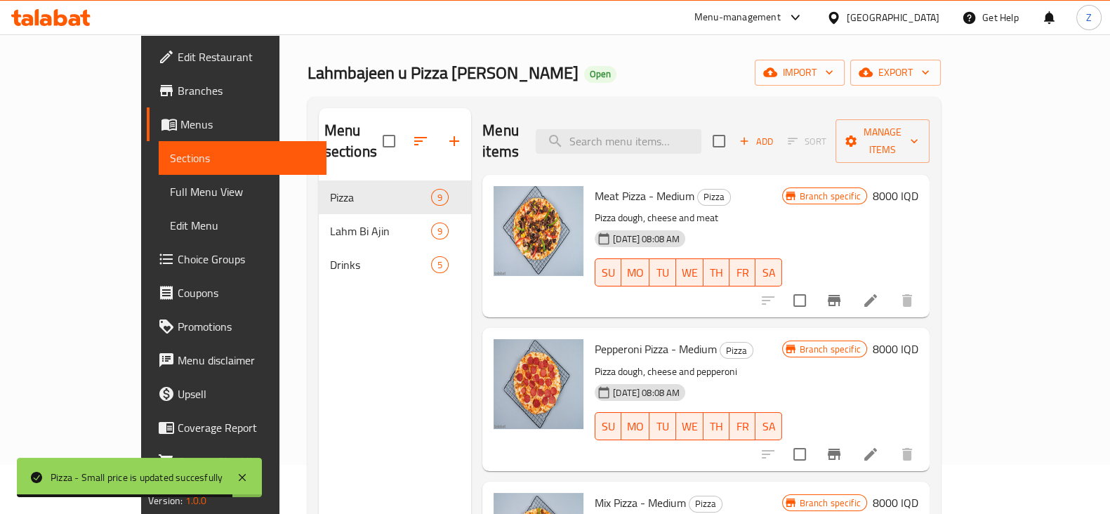
scroll to position [0, 0]
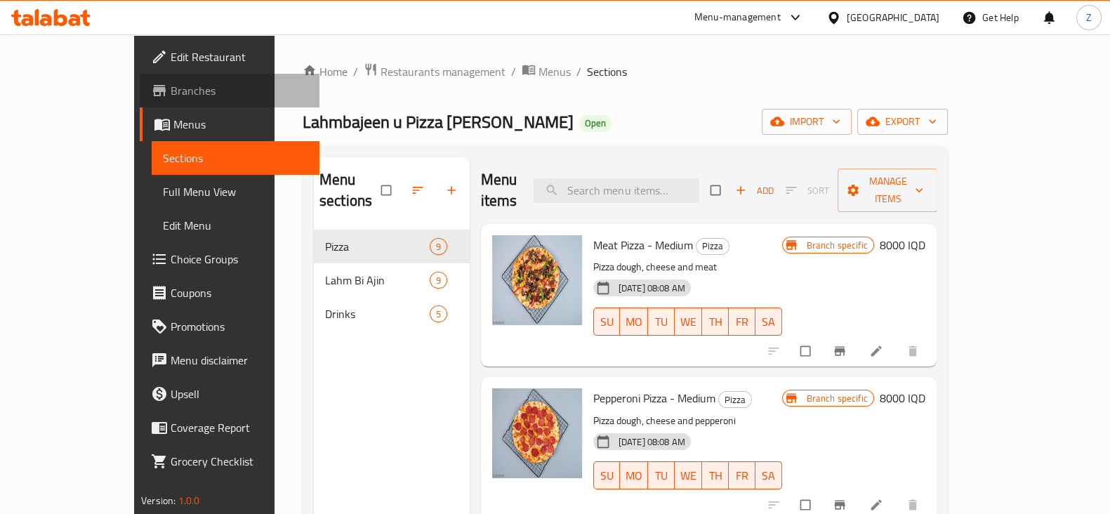
click at [171, 96] on span "Branches" at bounding box center [240, 90] width 138 height 17
